Goal: Navigation & Orientation: Find specific page/section

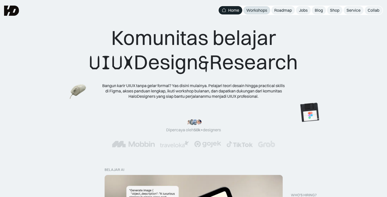
click at [254, 11] on div "Workshops" at bounding box center [256, 10] width 21 height 5
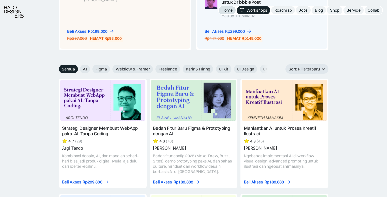
scroll to position [534, 0]
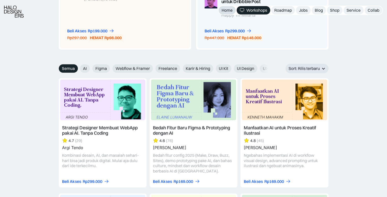
click at [226, 10] on div "Home" at bounding box center [226, 10] width 11 height 5
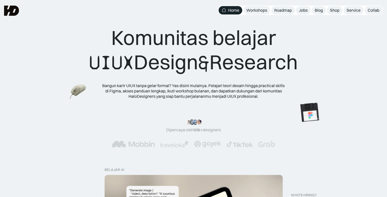
click at [27, 123] on div ""Serius, ini e-book UX pertama yang bikin gue betah baca! 📖 Penjelasannya ngali…" at bounding box center [193, 133] width 346 height 28
